Goal: Find contact information: Find contact information

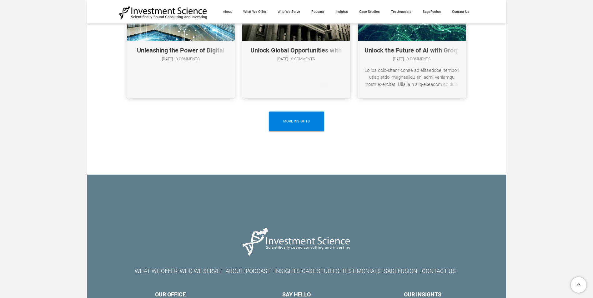
scroll to position [3552, 0]
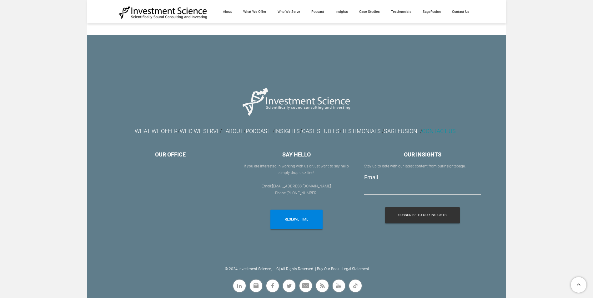
click at [456, 130] on link "CONTACT US" at bounding box center [439, 131] width 34 height 7
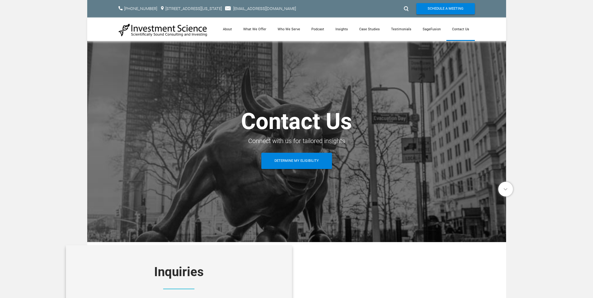
click at [137, 29] on img at bounding box center [163, 30] width 89 height 14
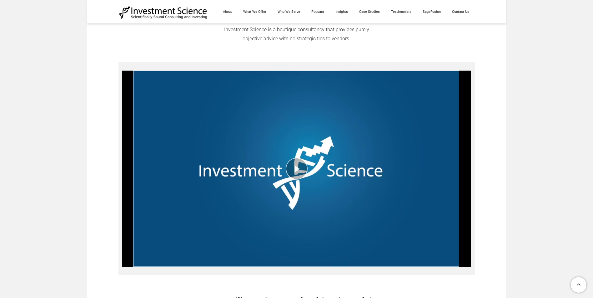
scroll to position [282, 0]
